Goal: Task Accomplishment & Management: Use online tool/utility

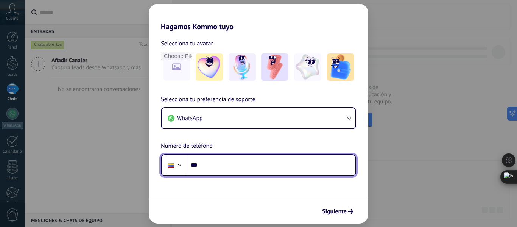
click at [237, 159] on input "***" at bounding box center [271, 164] width 169 height 17
type input "**********"
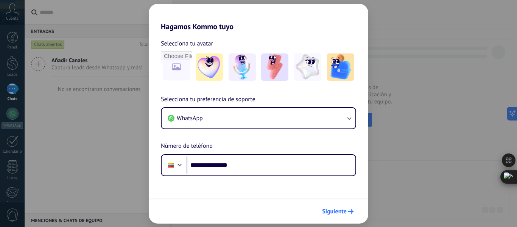
click at [341, 210] on span "Siguiente" at bounding box center [334, 211] width 25 height 5
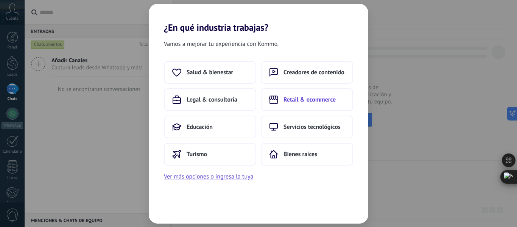
click at [318, 101] on span "Retail & ecommerce" at bounding box center [309, 100] width 52 height 8
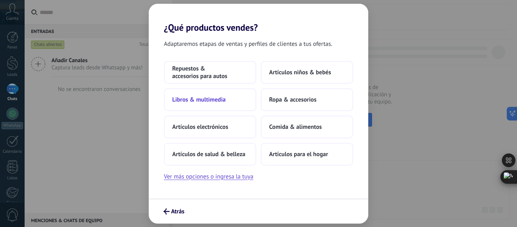
click at [205, 99] on span "Libros & multimedia" at bounding box center [198, 100] width 53 height 8
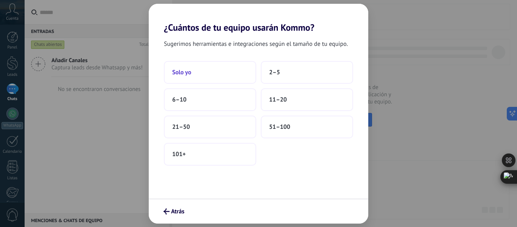
click at [231, 78] on button "Solo yo" at bounding box center [210, 72] width 92 height 23
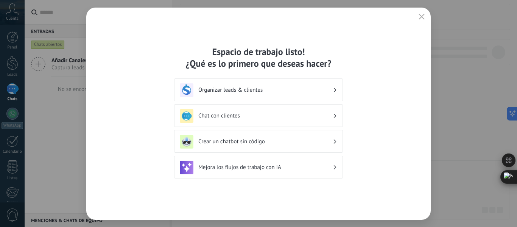
click at [423, 16] on icon "button" at bounding box center [422, 17] width 6 height 6
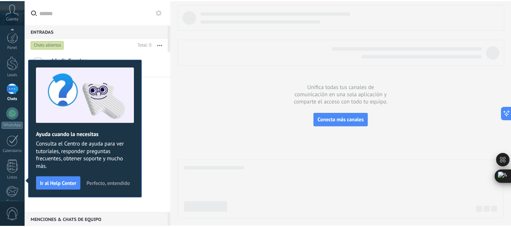
scroll to position [88, 0]
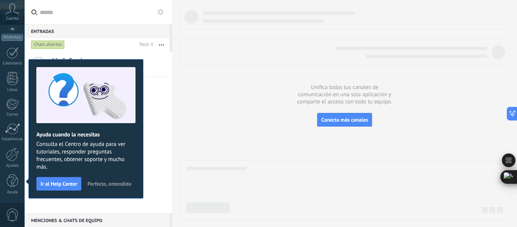
click at [114, 181] on span "Perfecto, entendido" at bounding box center [109, 183] width 44 height 5
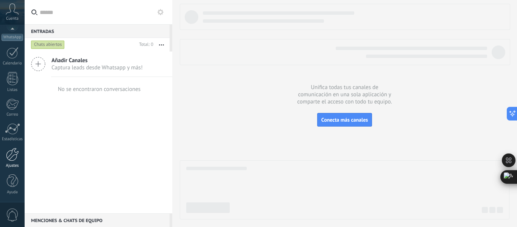
click at [15, 162] on link "Ajustes" at bounding box center [12, 158] width 25 height 20
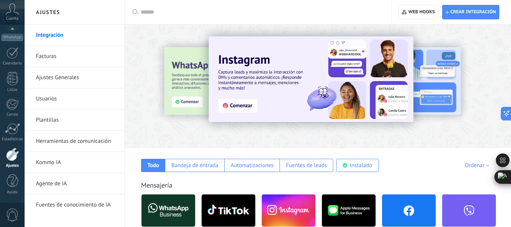
click at [243, 15] on input "text" at bounding box center [261, 12] width 240 height 8
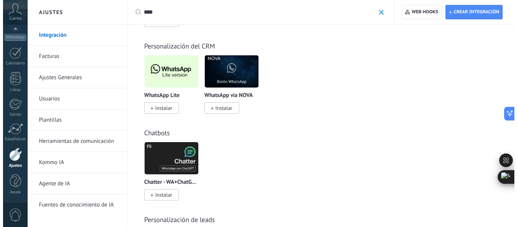
scroll to position [413, 0]
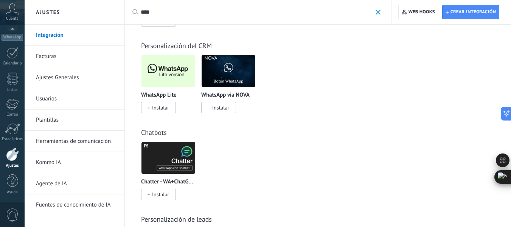
type input "****"
click at [165, 109] on span "Instalar" at bounding box center [160, 107] width 17 height 7
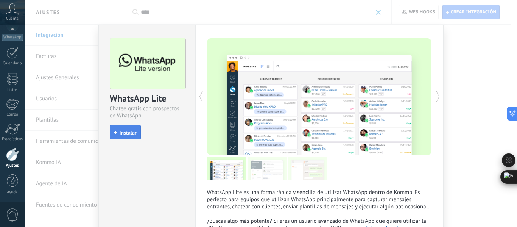
click at [122, 131] on span "Instalar" at bounding box center [128, 132] width 17 height 5
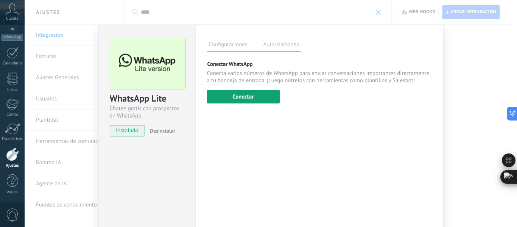
click at [255, 97] on button "Conectar" at bounding box center [243, 97] width 73 height 14
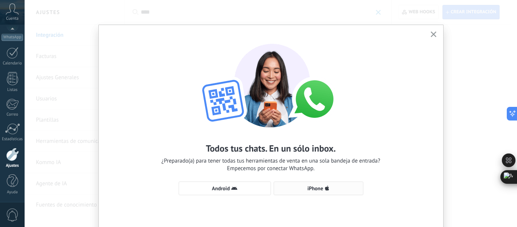
click at [305, 188] on span "iPhone" at bounding box center [318, 188] width 81 height 6
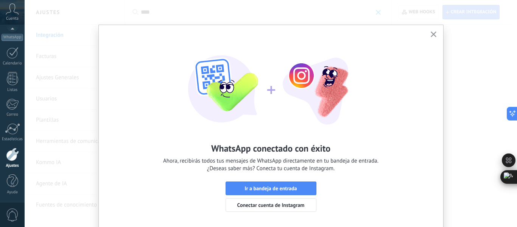
click at [470, 82] on div "WhatsApp conectado con éxito Ahora, recibirás todos tus mensajes de WhatsApp di…" at bounding box center [271, 113] width 492 height 227
